Goal: Check status: Check status

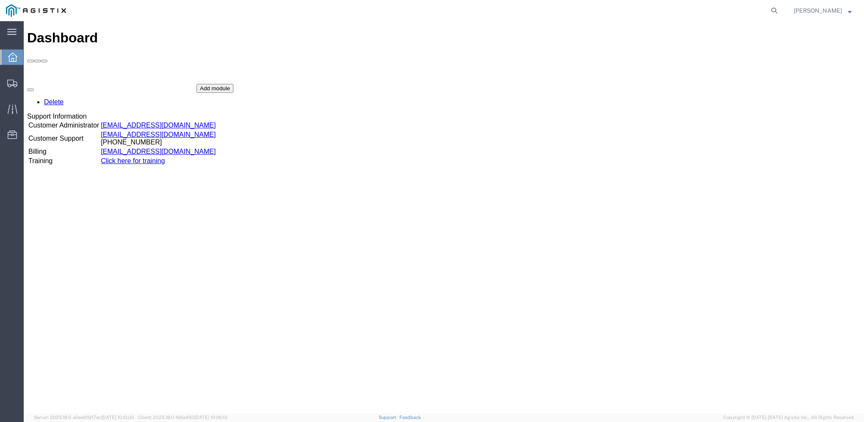
drag, startPoint x: 783, startPoint y: 6, endPoint x: 726, endPoint y: 21, distance: 59.1
click at [780, 6] on icon at bounding box center [774, 11] width 12 height 12
click at [620, 10] on input "search" at bounding box center [639, 10] width 257 height 20
paste input "56729628"
type input "56729628"
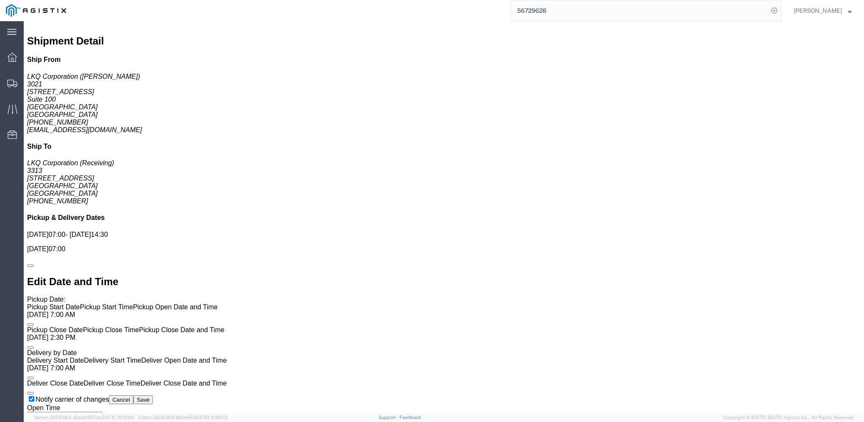
scroll to position [544, 0]
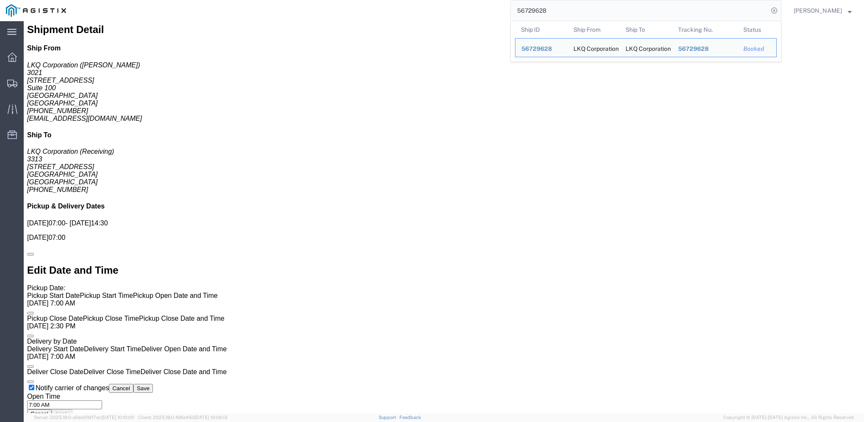
click div "Pickups STOP 1 : LKQ Corporation - 3021 [STREET_ADDRESS] 8 x Pallet(s) Standard…"
